Goal: Task Accomplishment & Management: Complete application form

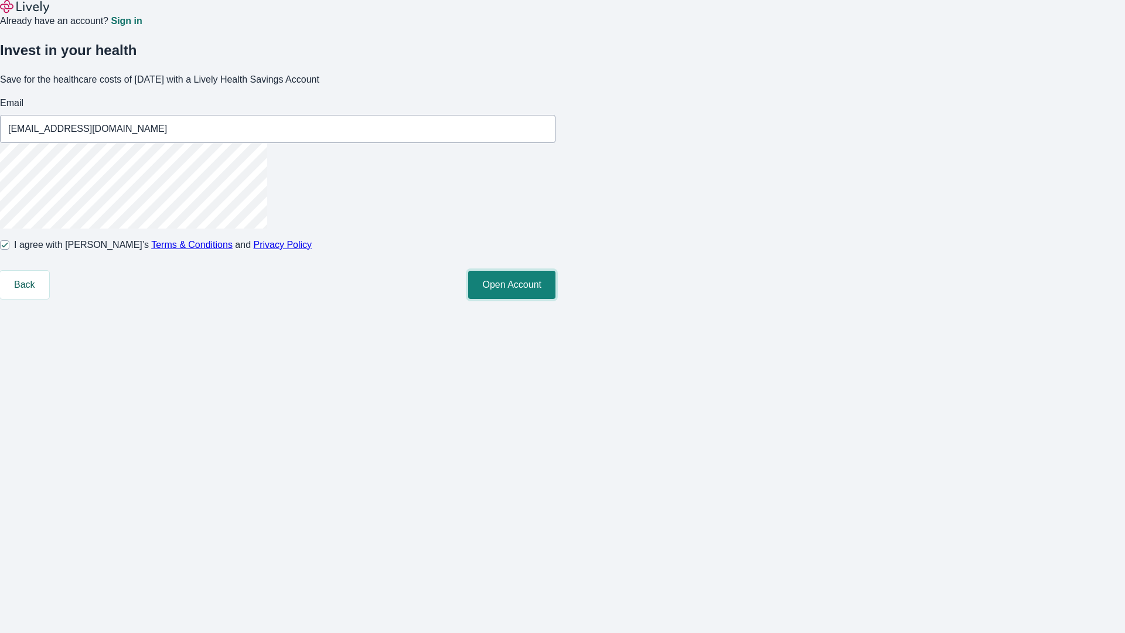
click at [555, 299] on button "Open Account" at bounding box center [511, 285] width 87 height 28
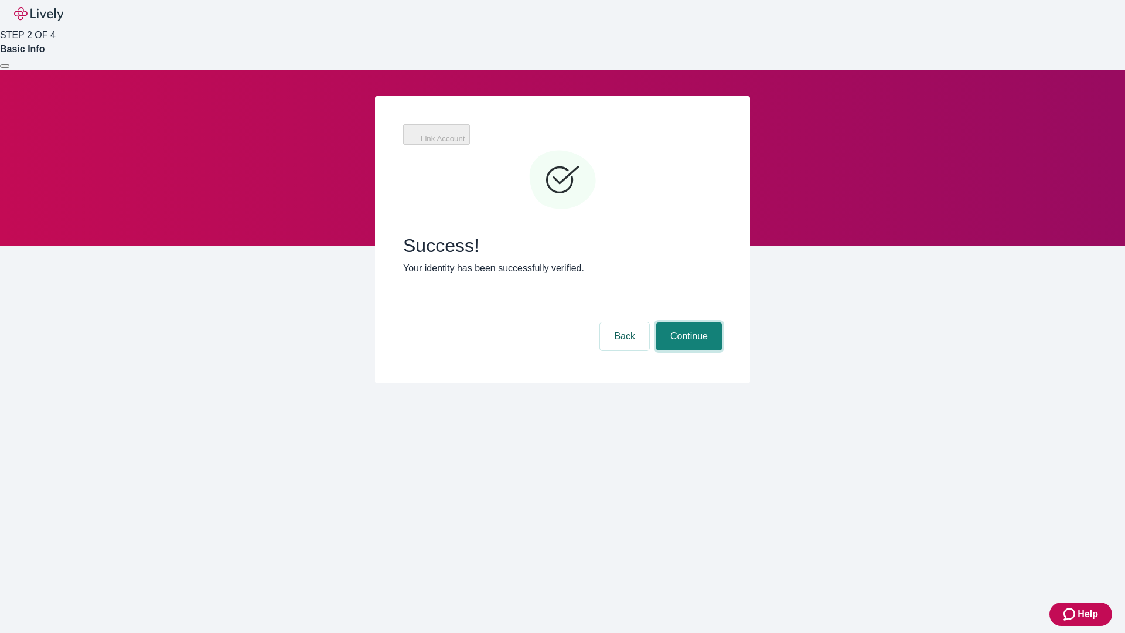
click at [687, 322] on button "Continue" at bounding box center [689, 336] width 66 height 28
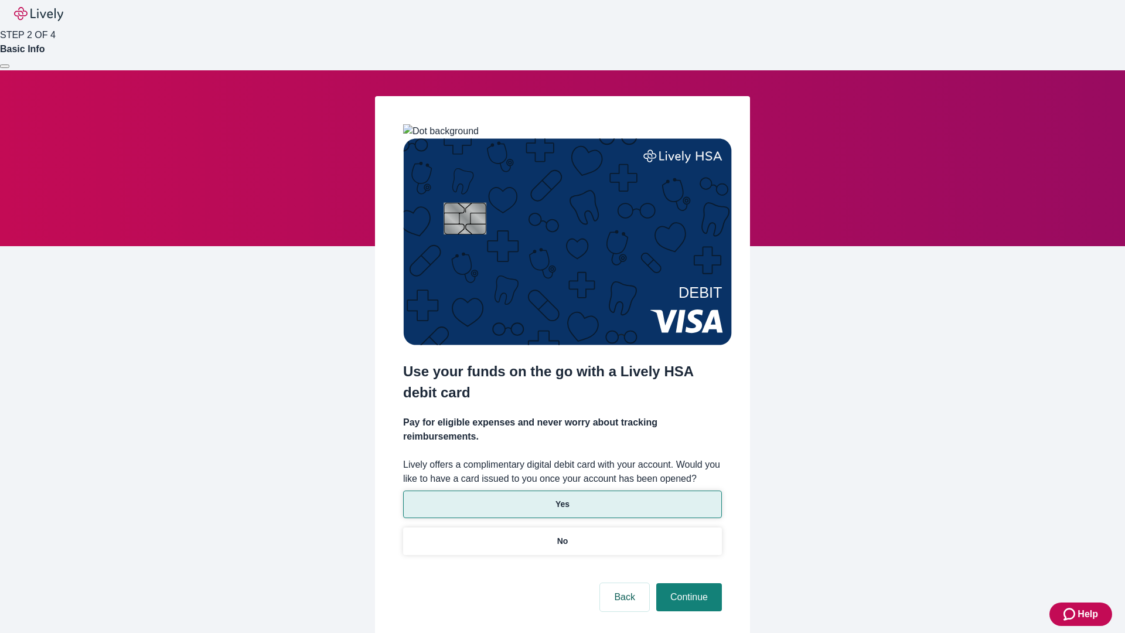
click at [562, 498] on p "Yes" at bounding box center [562, 504] width 14 height 12
click at [687, 583] on button "Continue" at bounding box center [689, 597] width 66 height 28
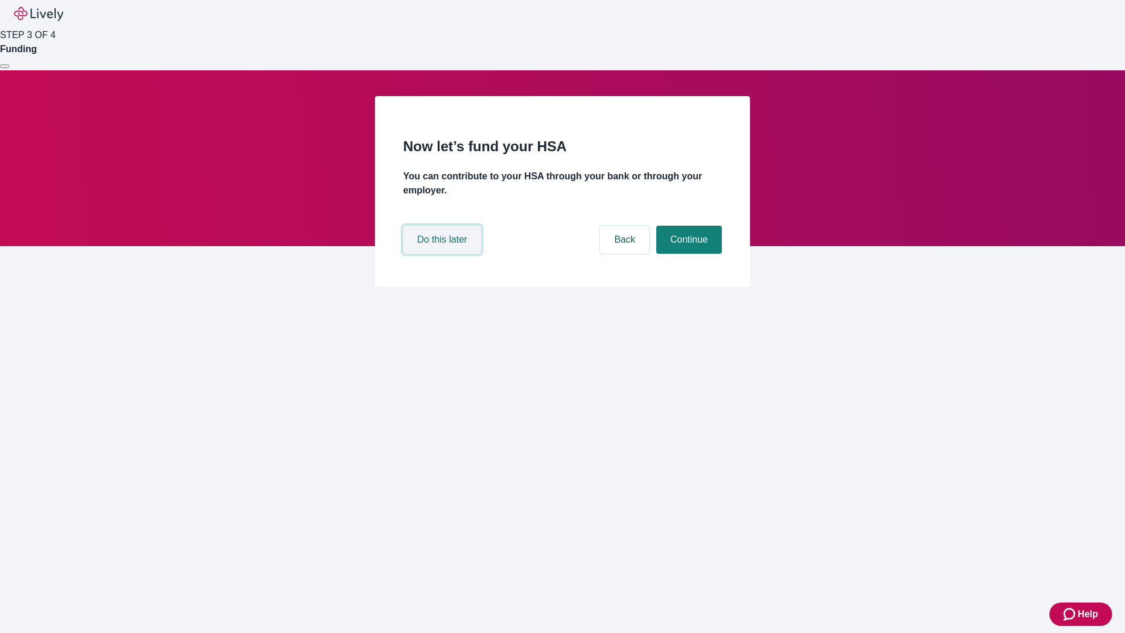
click at [444, 254] on button "Do this later" at bounding box center [442, 240] width 78 height 28
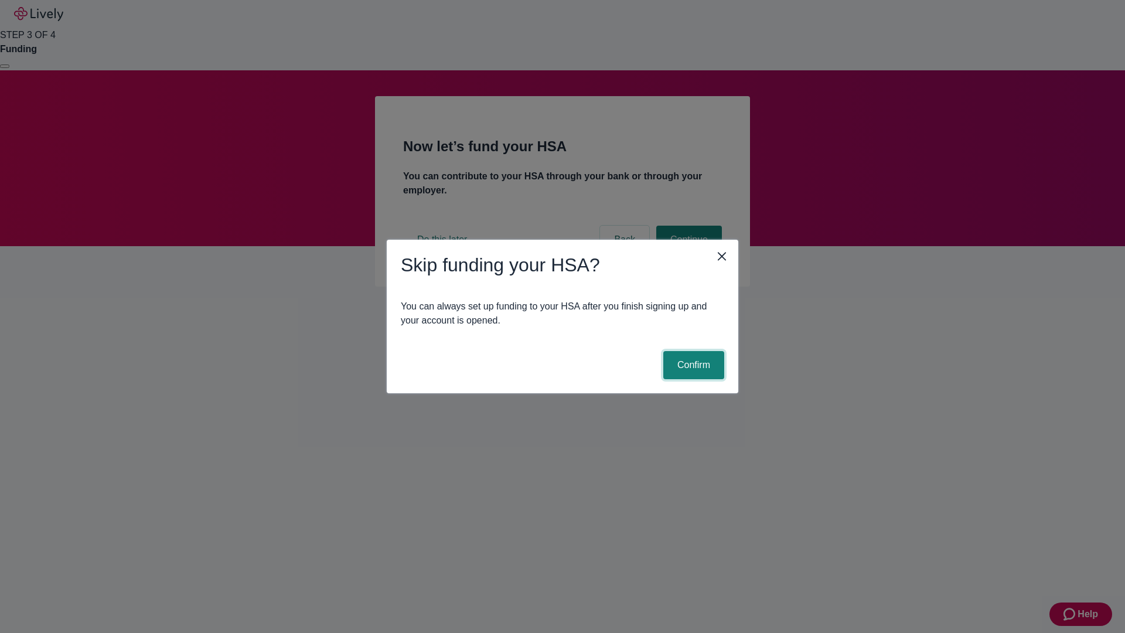
click at [692, 365] on button "Confirm" at bounding box center [693, 365] width 61 height 28
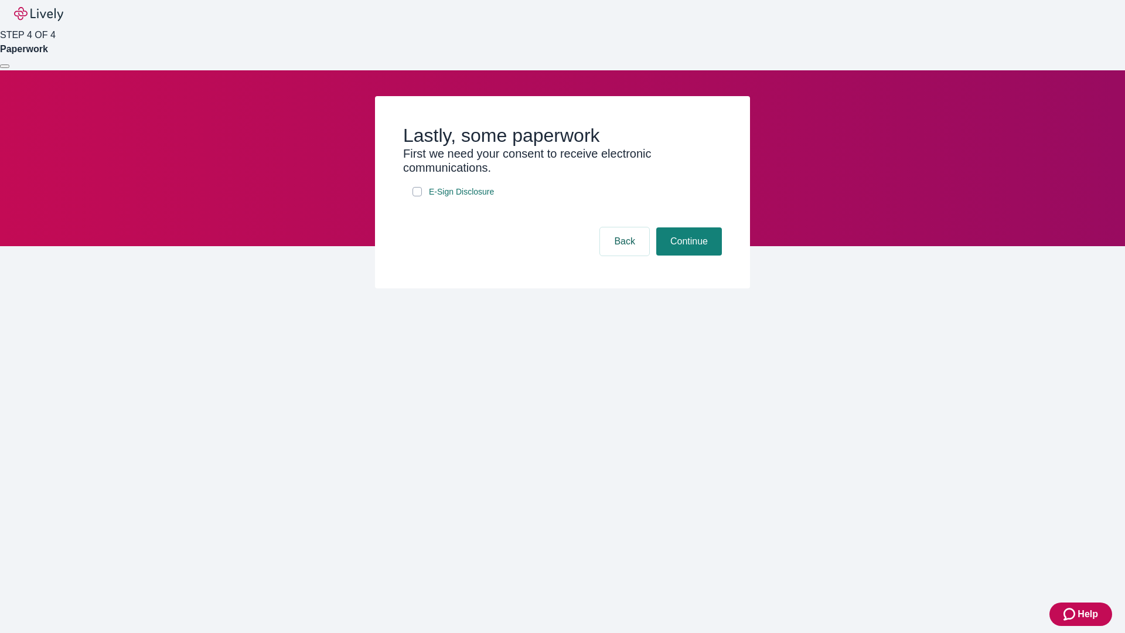
click at [417, 196] on input "E-Sign Disclosure" at bounding box center [416, 191] width 9 height 9
checkbox input "true"
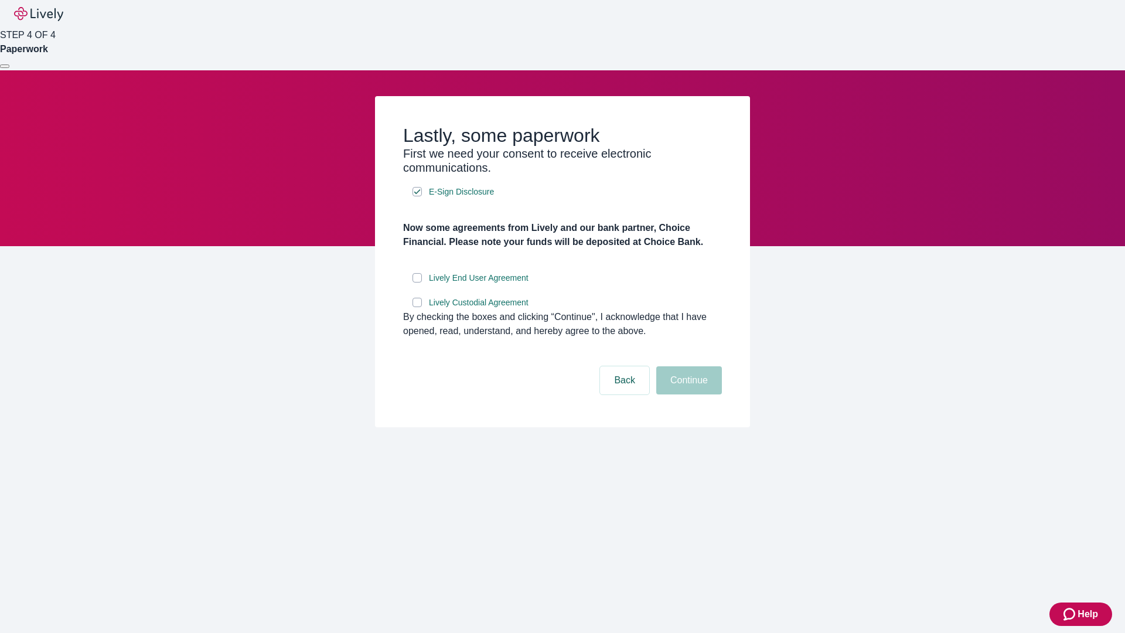
click at [417, 282] on input "Lively End User Agreement" at bounding box center [416, 277] width 9 height 9
checkbox input "true"
click at [417, 307] on input "Lively Custodial Agreement" at bounding box center [416, 302] width 9 height 9
checkbox input "true"
click at [687, 394] on button "Continue" at bounding box center [689, 380] width 66 height 28
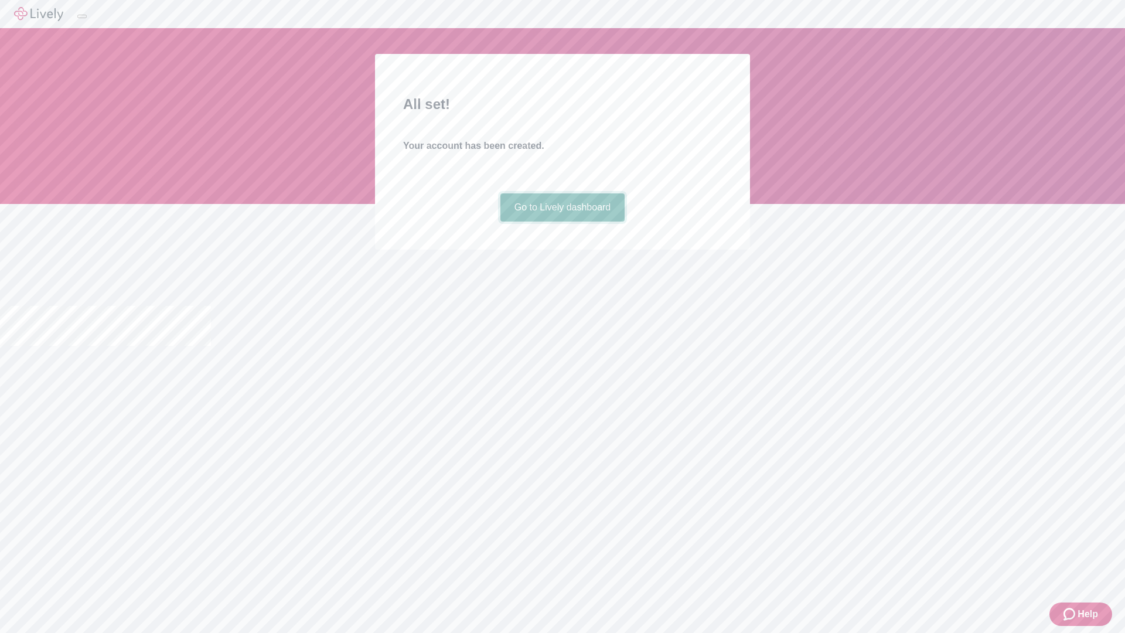
click at [562, 221] on link "Go to Lively dashboard" at bounding box center [562, 207] width 125 height 28
